Goal: Task Accomplishment & Management: Use online tool/utility

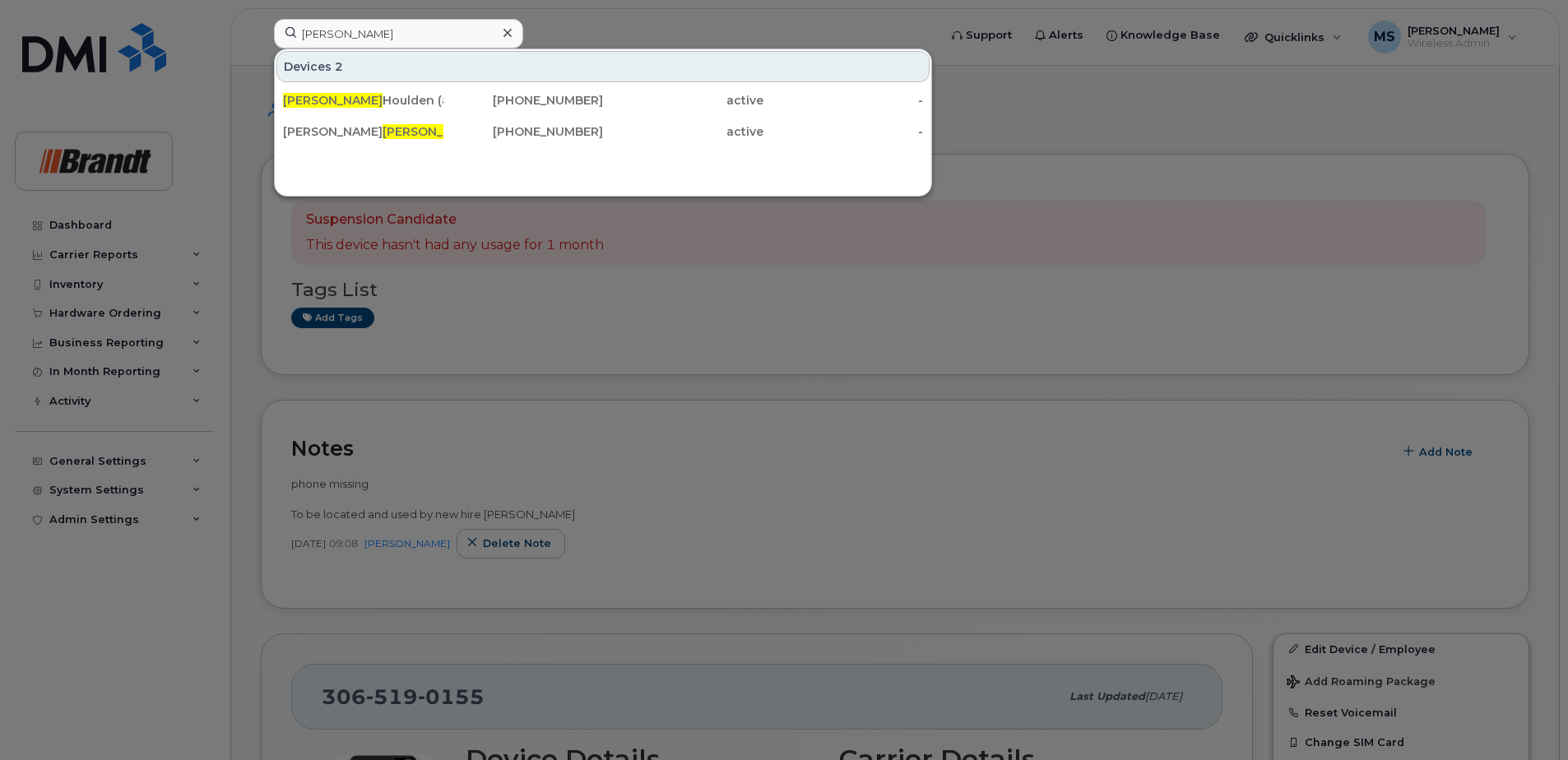
drag, startPoint x: 429, startPoint y: 33, endPoint x: 80, endPoint y: 36, distance: 349.0
click at [261, 33] on div "brady Devices 2 Brady Houlden (at It) 249-532-0755 active - Carter Brady 306-51…" at bounding box center [600, 36] width 679 height 36
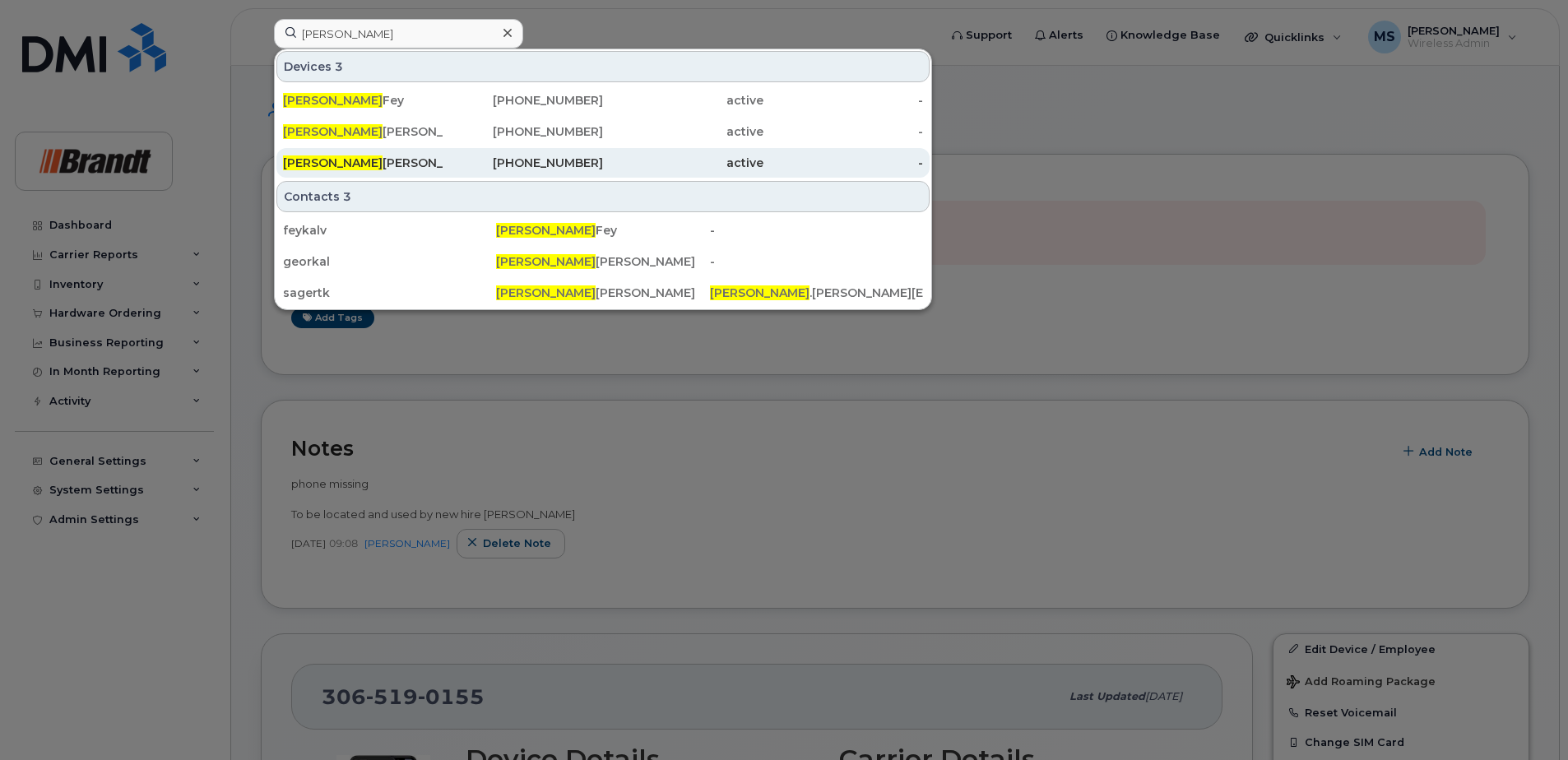
type input "kalvin"
click at [423, 166] on div "Kalvin Sagert" at bounding box center [363, 163] width 160 height 17
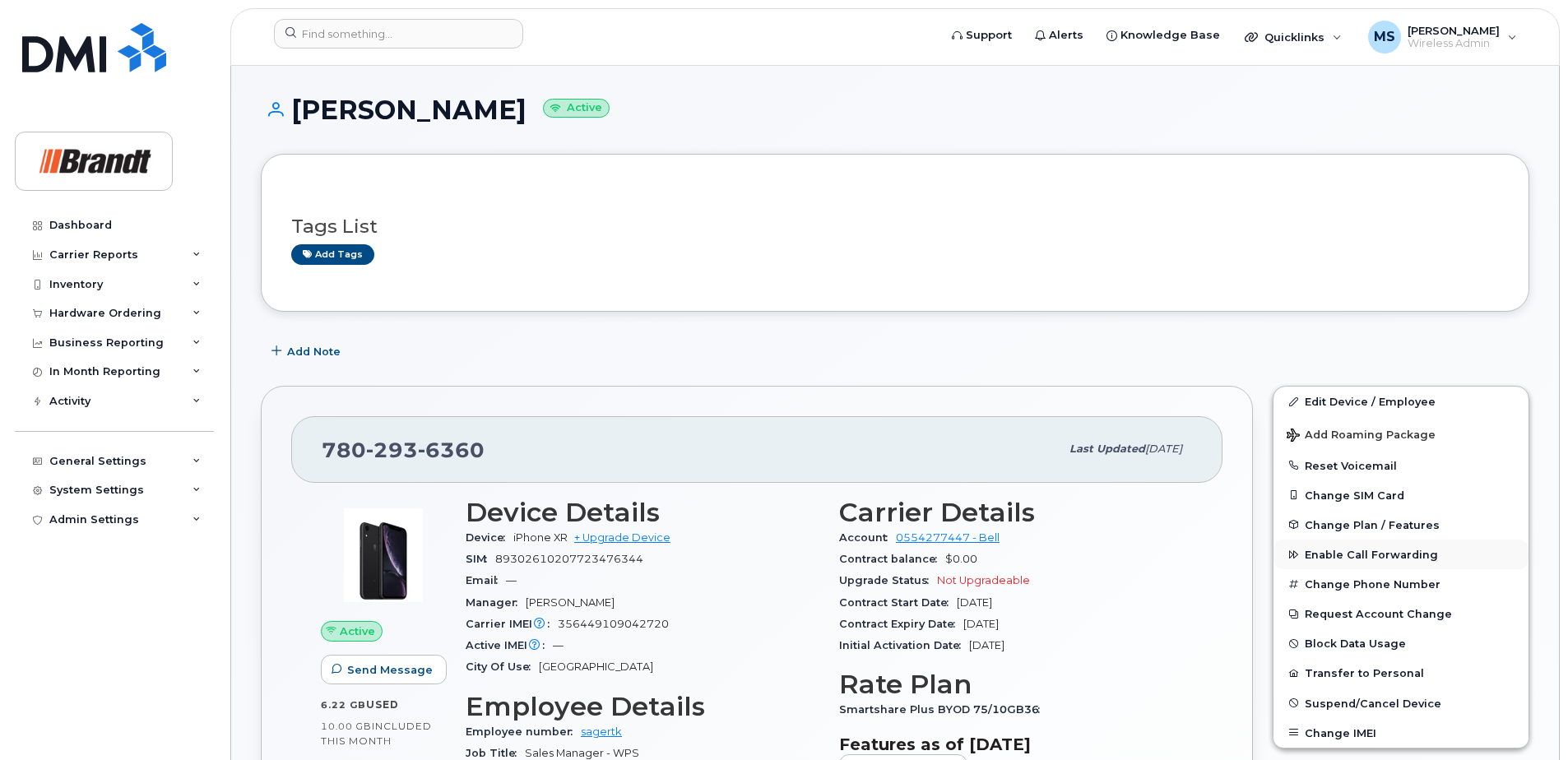
click at [1334, 556] on span "Enable Call Forwarding" at bounding box center [1371, 555] width 133 height 12
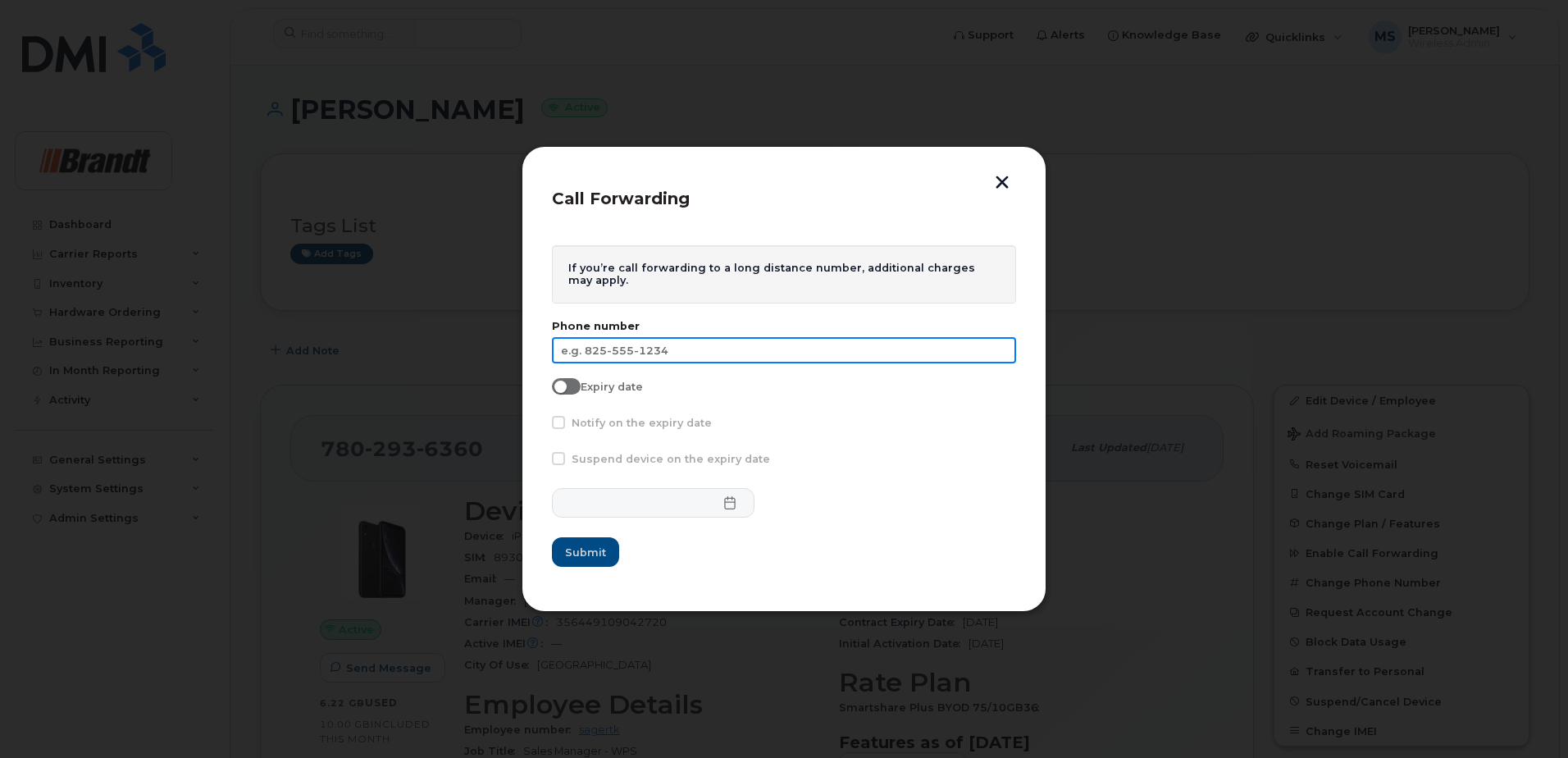
click at [721, 352] on input "text" at bounding box center [784, 350] width 464 height 27
type input "780-292-4743"
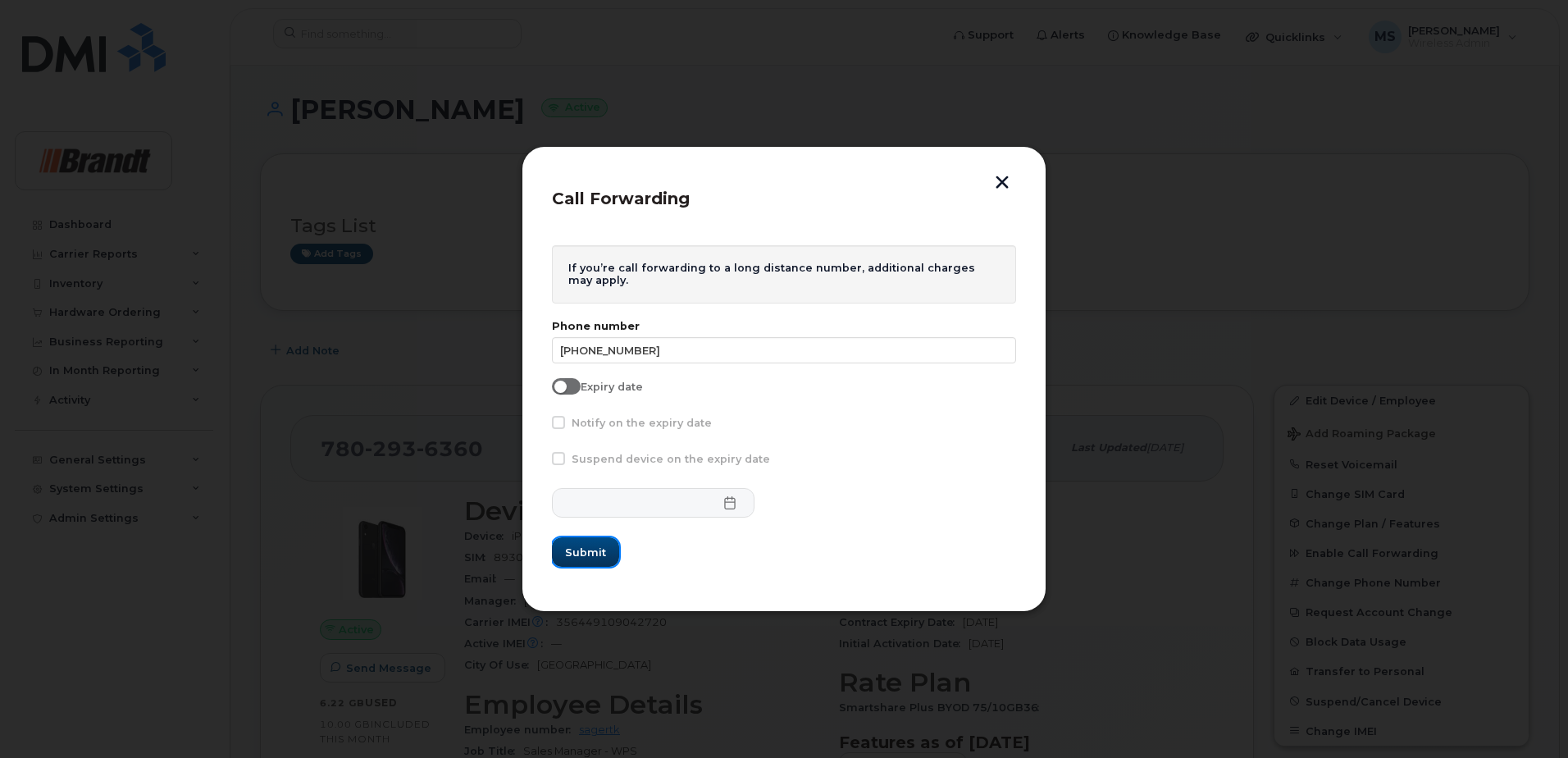
click at [585, 555] on span "Submit" at bounding box center [585, 552] width 41 height 16
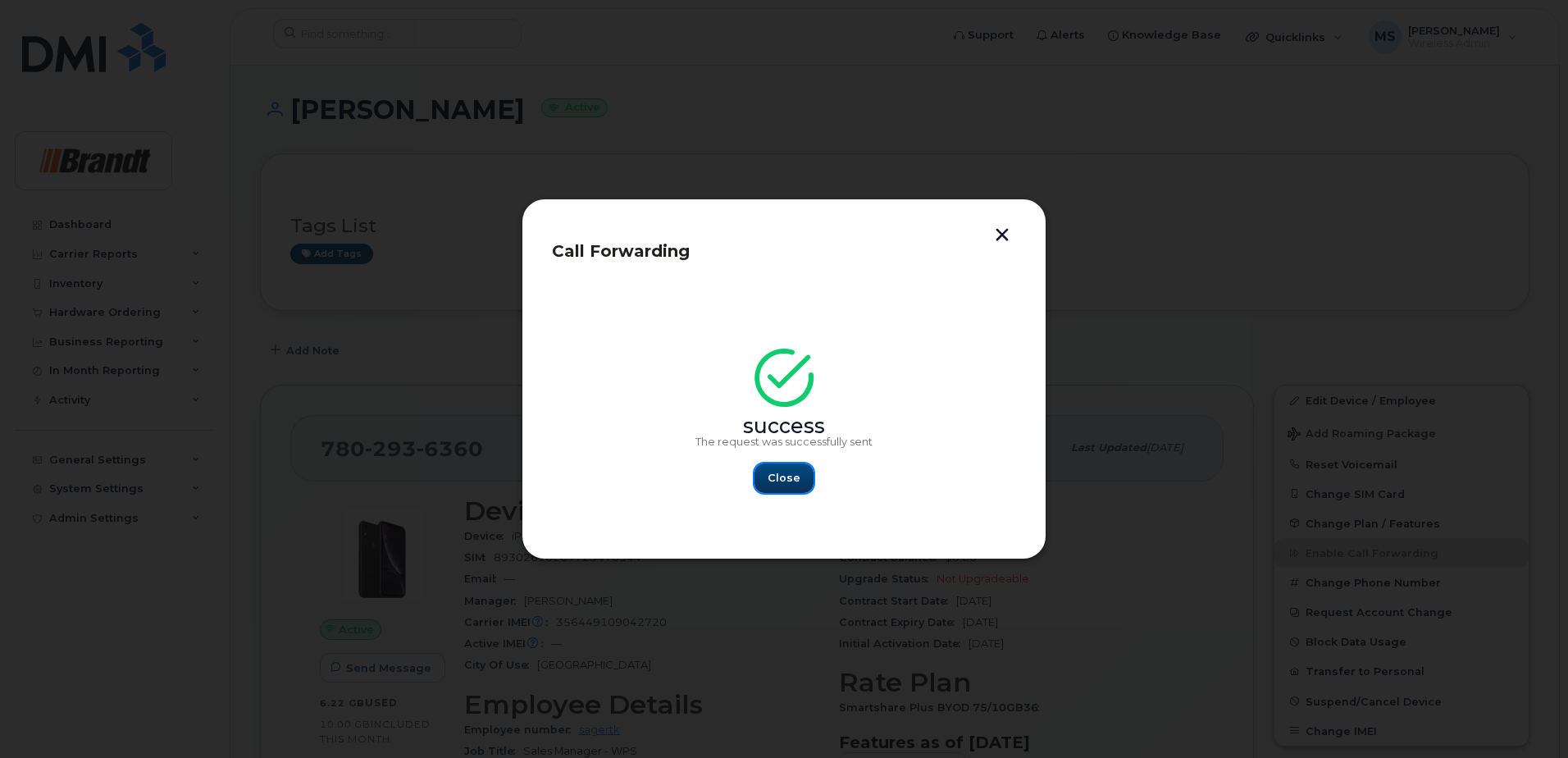
click at [800, 483] on button "Close" at bounding box center [784, 478] width 59 height 29
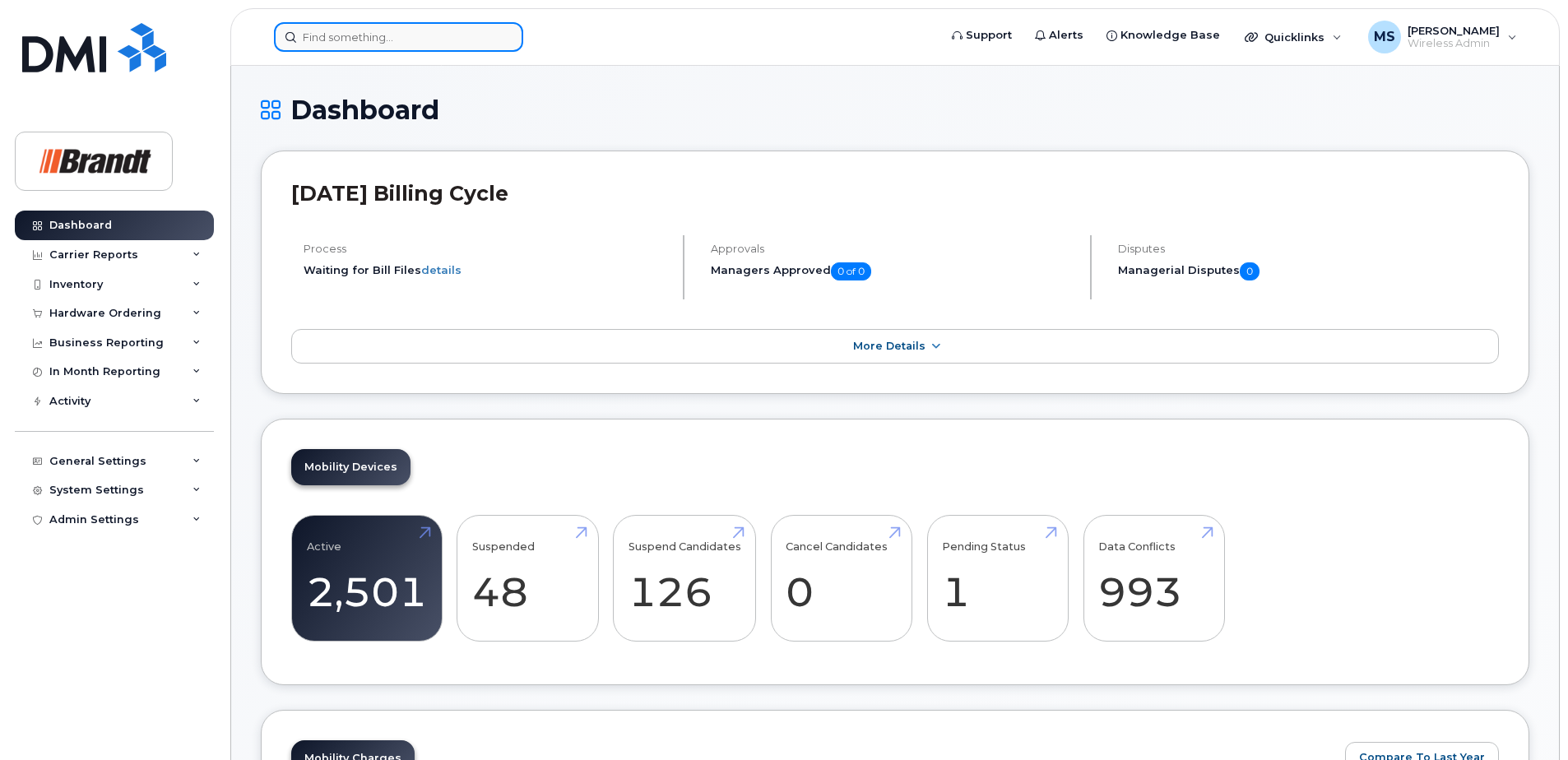
click at [448, 48] on input at bounding box center [398, 36] width 249 height 29
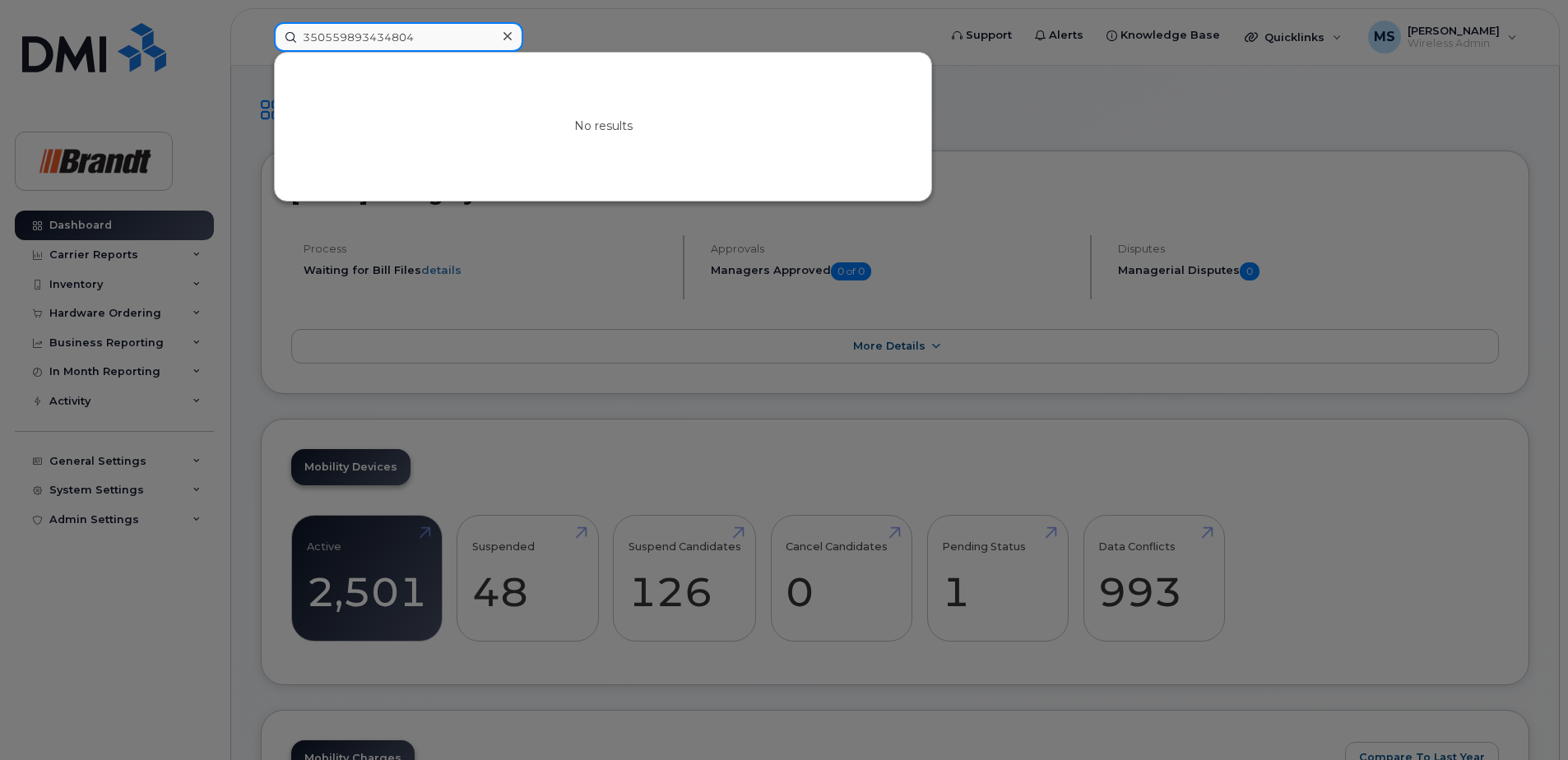
type input "350559893434804"
drag, startPoint x: 463, startPoint y: 37, endPoint x: 109, endPoint y: 49, distance: 354.2
click at [261, 49] on div "350559893434804 No results" at bounding box center [600, 36] width 679 height 29
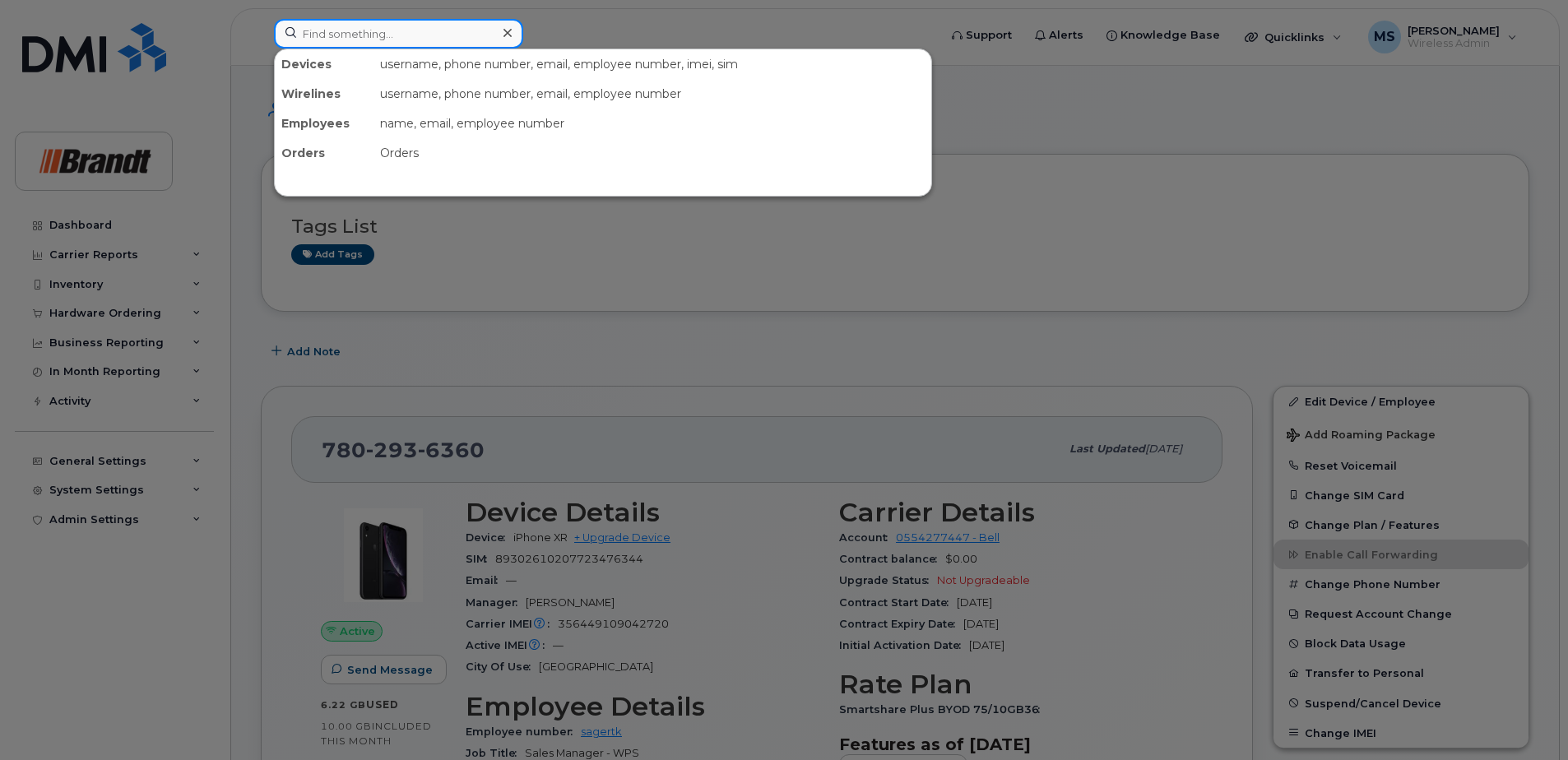
click at [438, 41] on input at bounding box center [398, 33] width 249 height 29
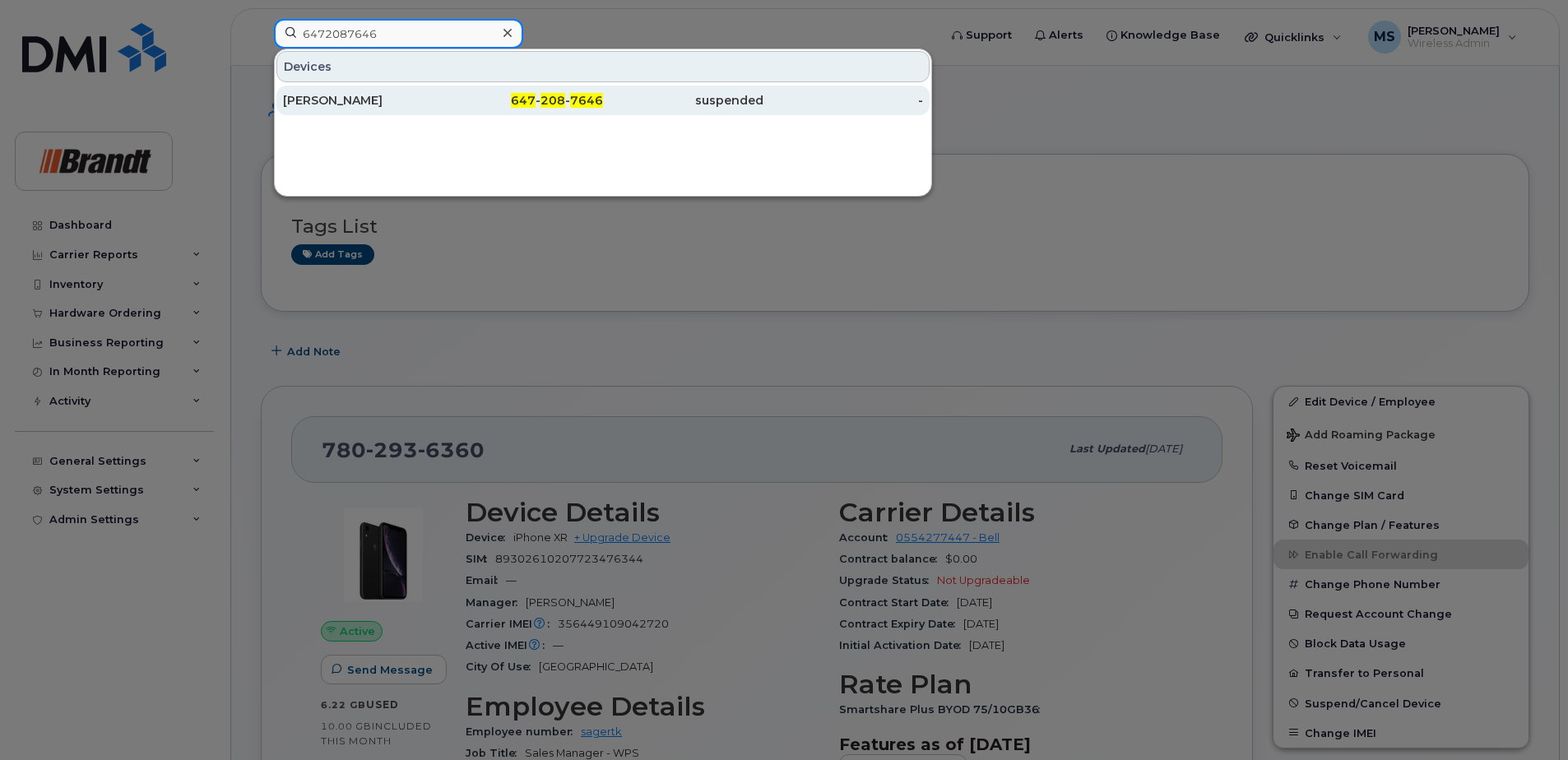
type input "6472087646"
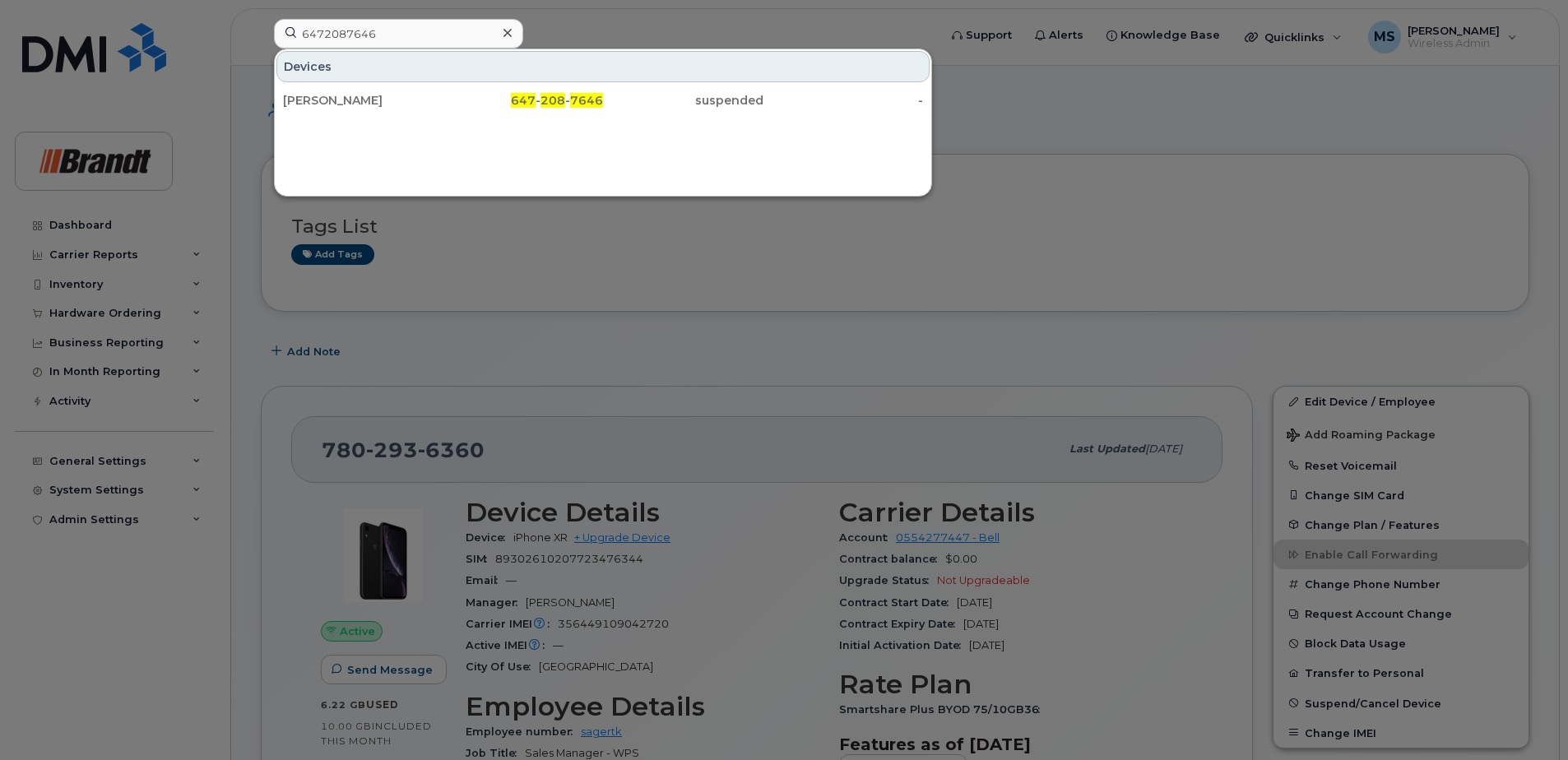
drag, startPoint x: 353, startPoint y: 93, endPoint x: 591, endPoint y: 116, distance: 239.1
click at [353, 93] on div "Nelson Brown" at bounding box center [363, 100] width 160 height 17
